Goal: Find specific page/section

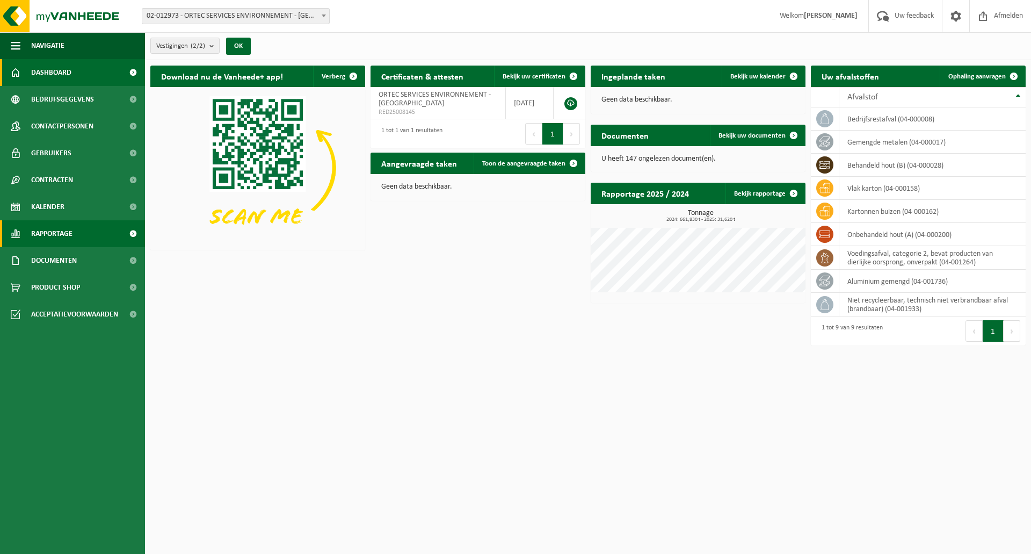
click at [70, 234] on span "Rapportage" at bounding box center [51, 233] width 41 height 27
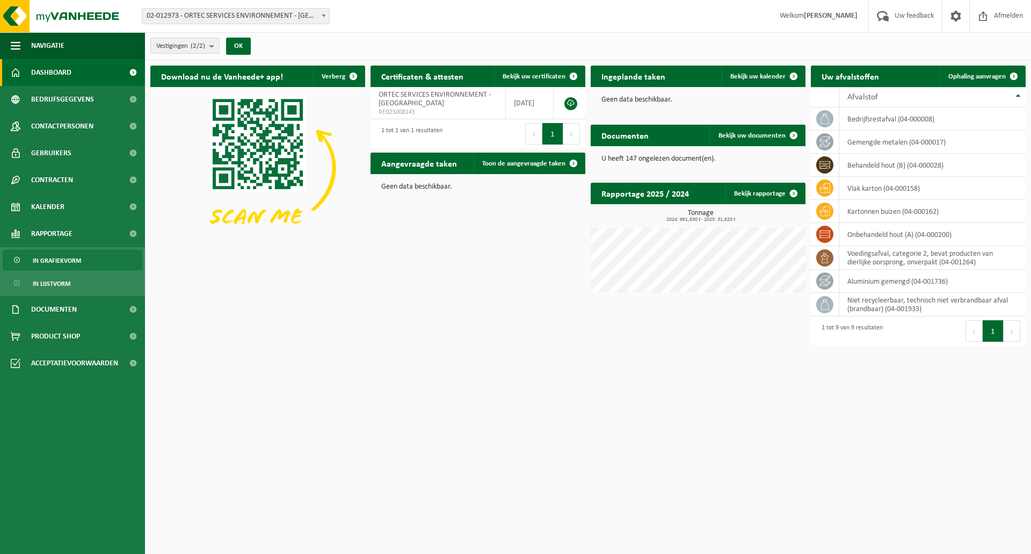
click at [61, 262] on span "In grafiekvorm" at bounding box center [57, 260] width 48 height 20
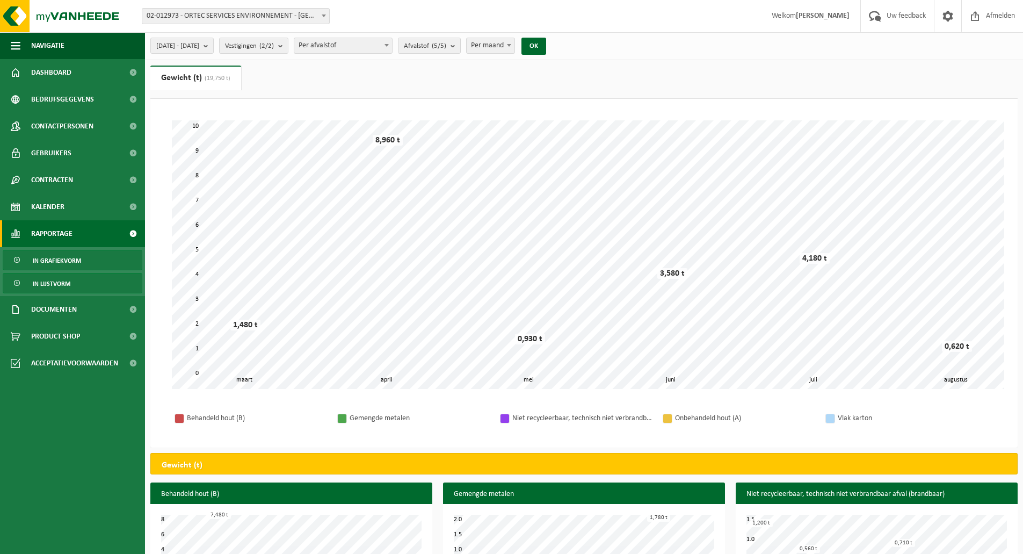
click at [61, 283] on span "In lijstvorm" at bounding box center [52, 283] width 38 height 20
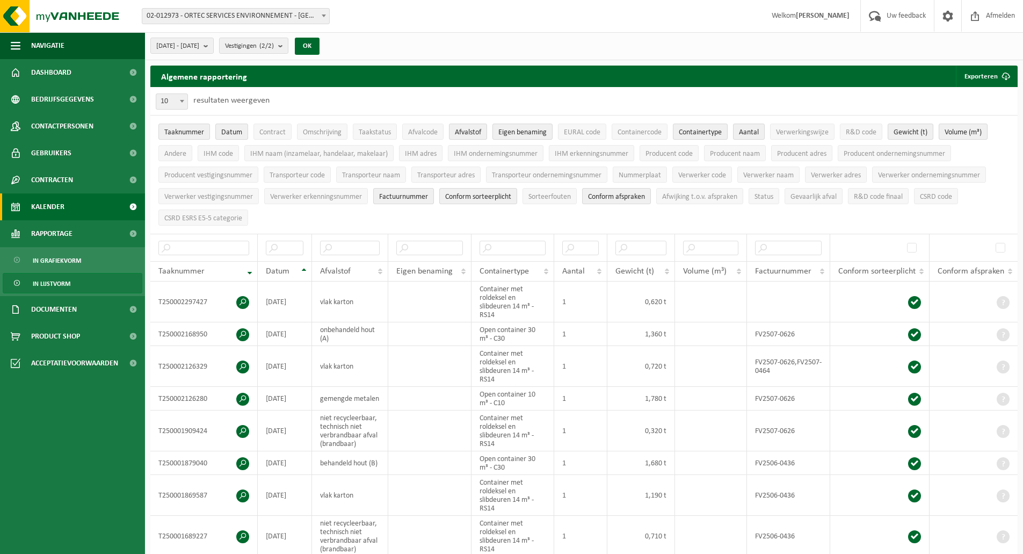
click at [134, 207] on span at bounding box center [133, 206] width 24 height 27
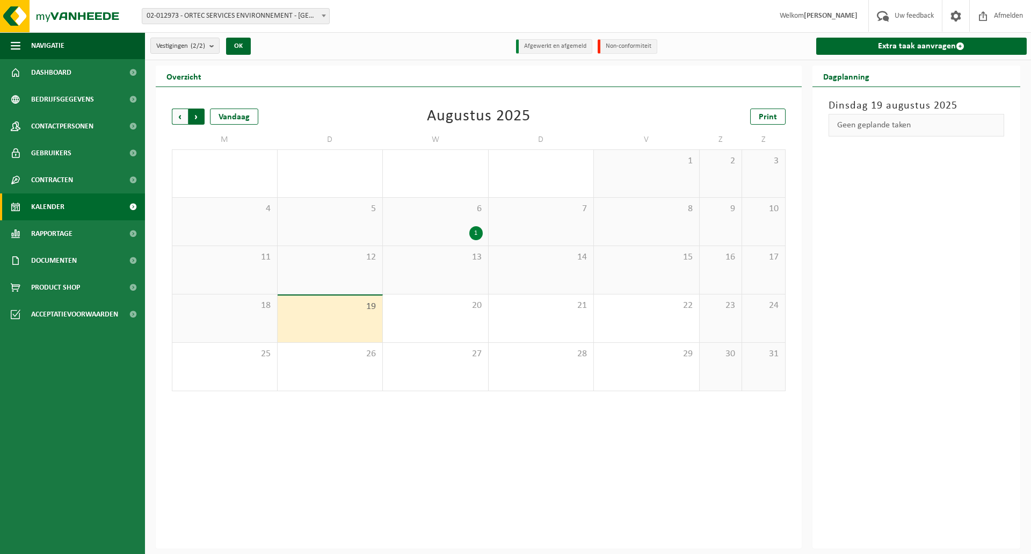
click at [186, 113] on span "Vorige" at bounding box center [180, 116] width 16 height 16
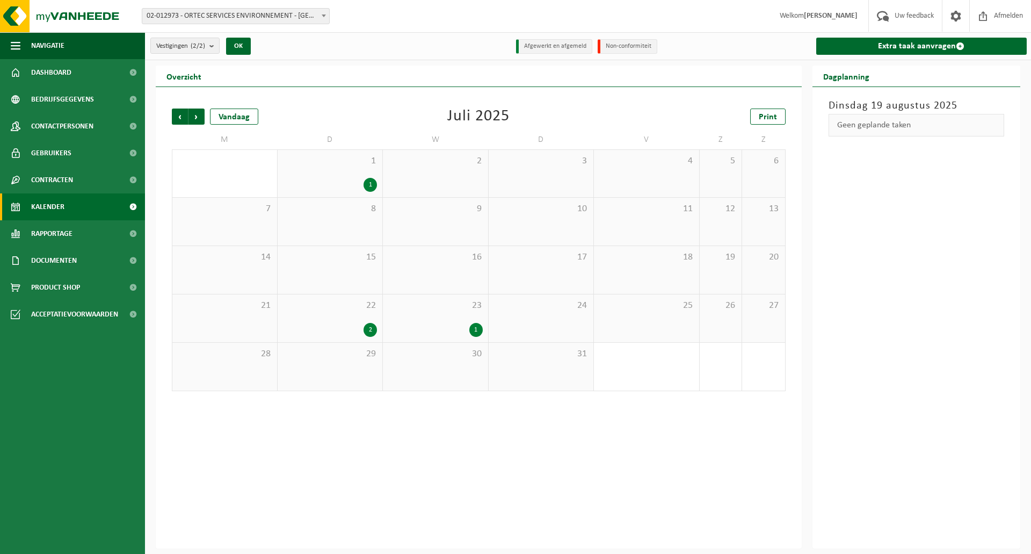
click at [478, 331] on div "1" at bounding box center [475, 330] width 13 height 14
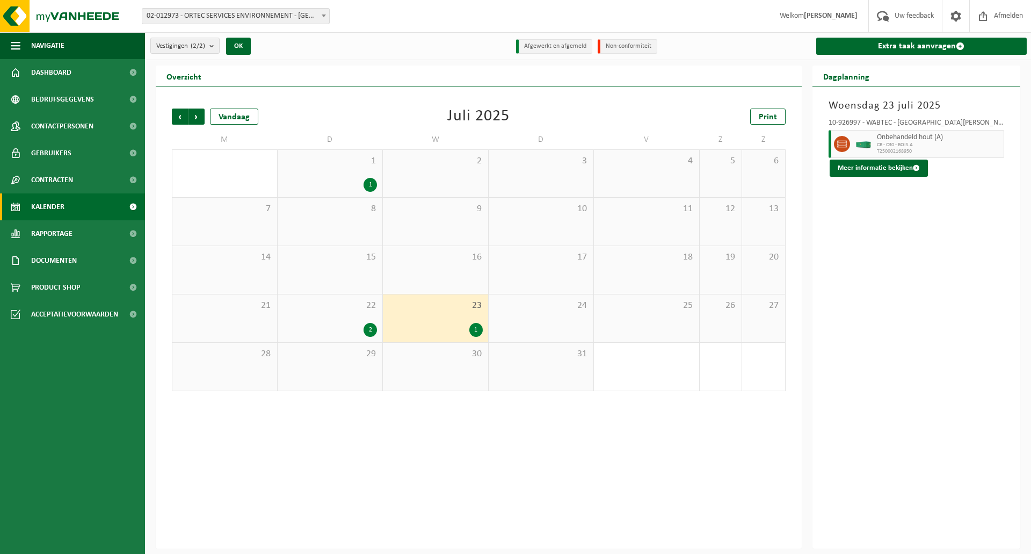
click at [361, 311] on div "22 2" at bounding box center [330, 318] width 105 height 48
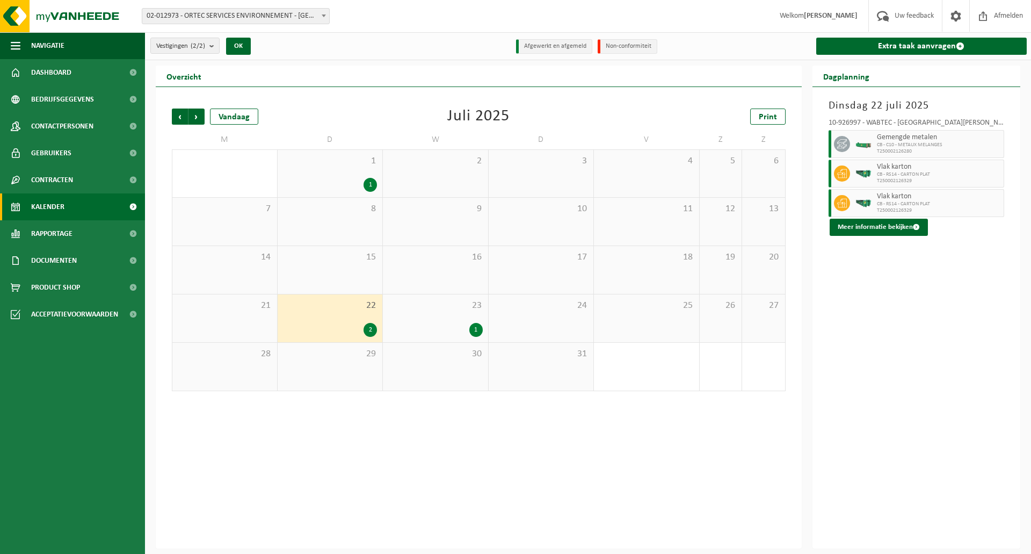
click at [362, 175] on div "1 1" at bounding box center [330, 173] width 105 height 47
